Goal: Task Accomplishment & Management: Manage account settings

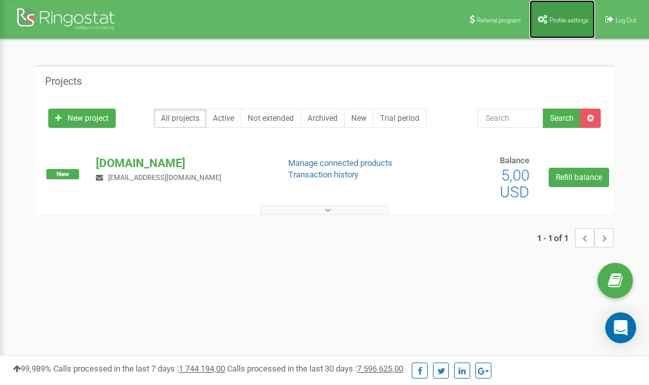
click at [563, 19] on span "Profile settings" at bounding box center [568, 20] width 39 height 7
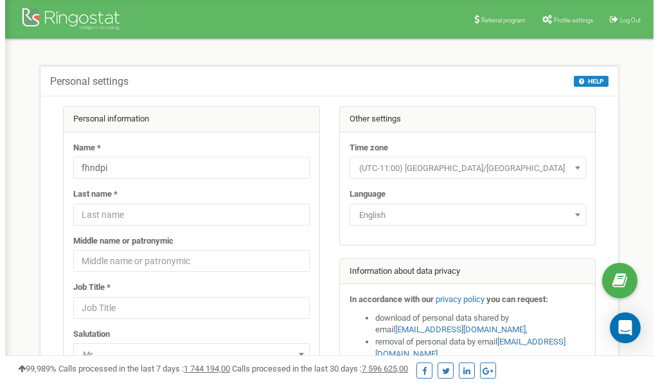
scroll to position [64, 0]
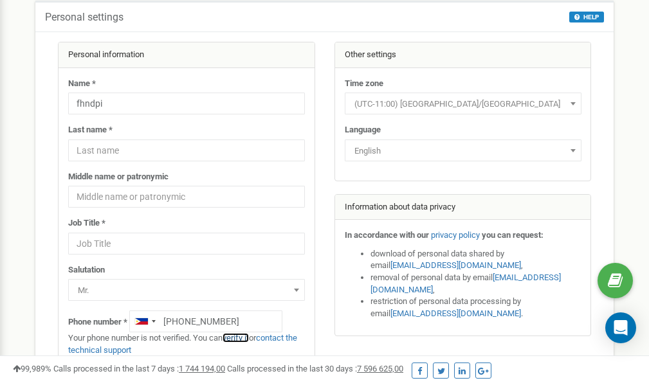
click at [244, 337] on link "verify it" at bounding box center [235, 338] width 26 height 10
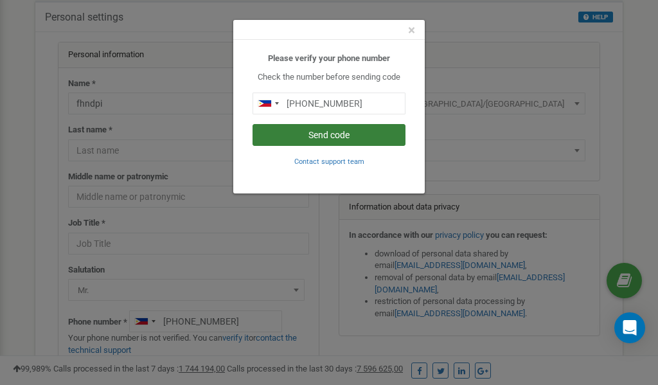
click at [336, 132] on button "Send code" at bounding box center [329, 135] width 153 height 22
